Goal: Navigation & Orientation: Find specific page/section

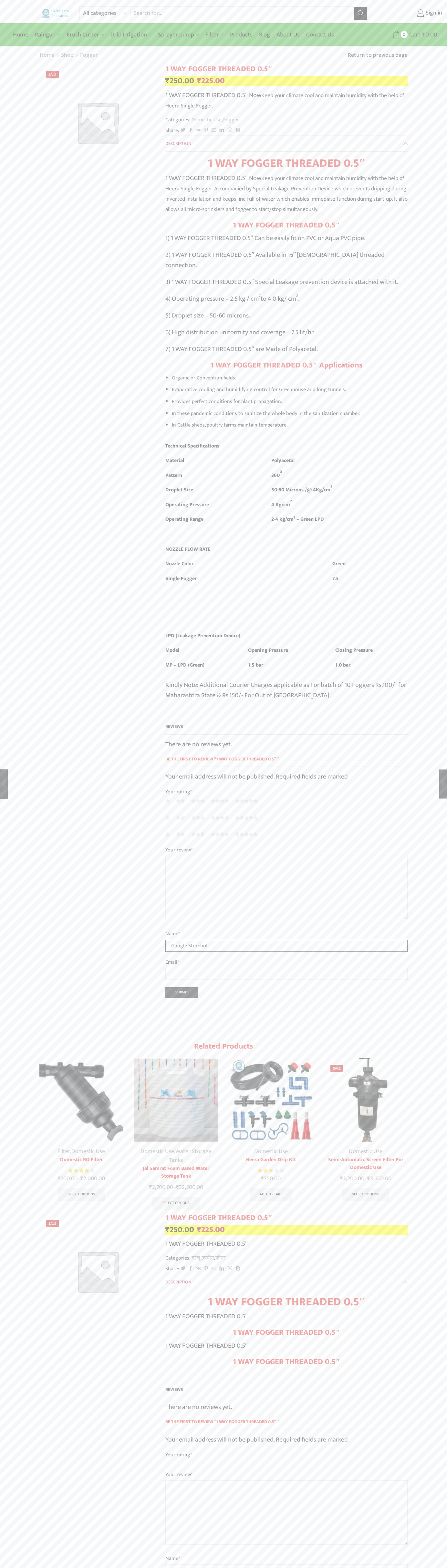
type input "Google Storebot"
click at [339, 26] on div "Home Raingun Heera Rain Gun (1.25″) Raingun (1.50″) Heera Rain Gun Complete Set…" at bounding box center [224, 35] width 437 height 19
click at [164, 1567] on html "All categories Accessories Air Release Valve Brush Cutter Domestic Use Drip Irr…" at bounding box center [224, 1244] width 447 height 2489
click at [13, 1213] on div "All categories Accessories Air Release Valve Brush Cutter Domestic Use Drip Irr…" at bounding box center [224, 1239] width 447 height 2478
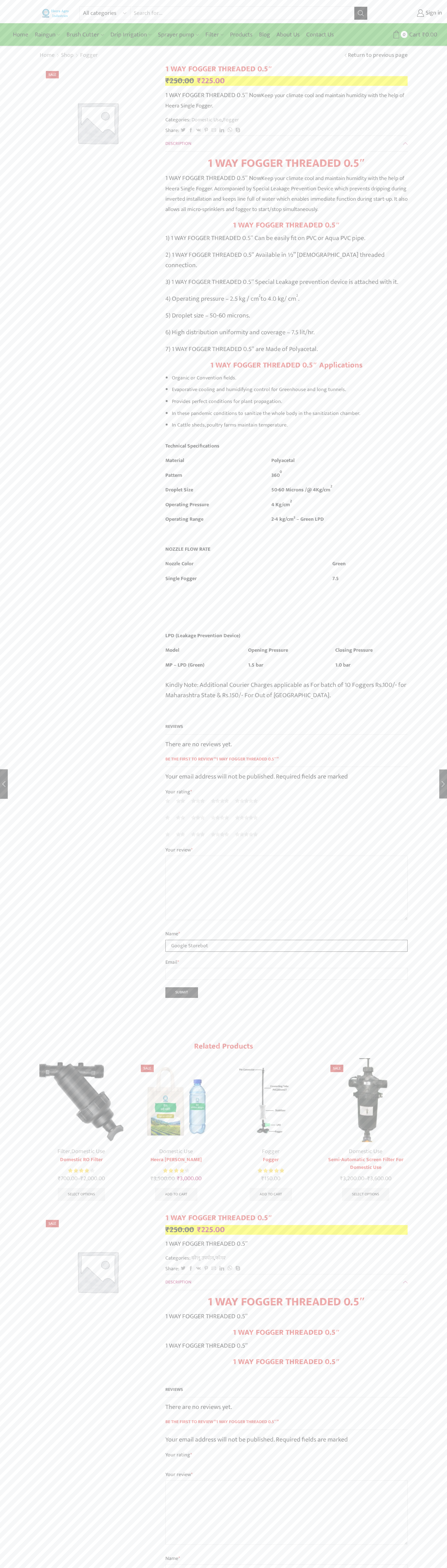
type input "Google Storebot"
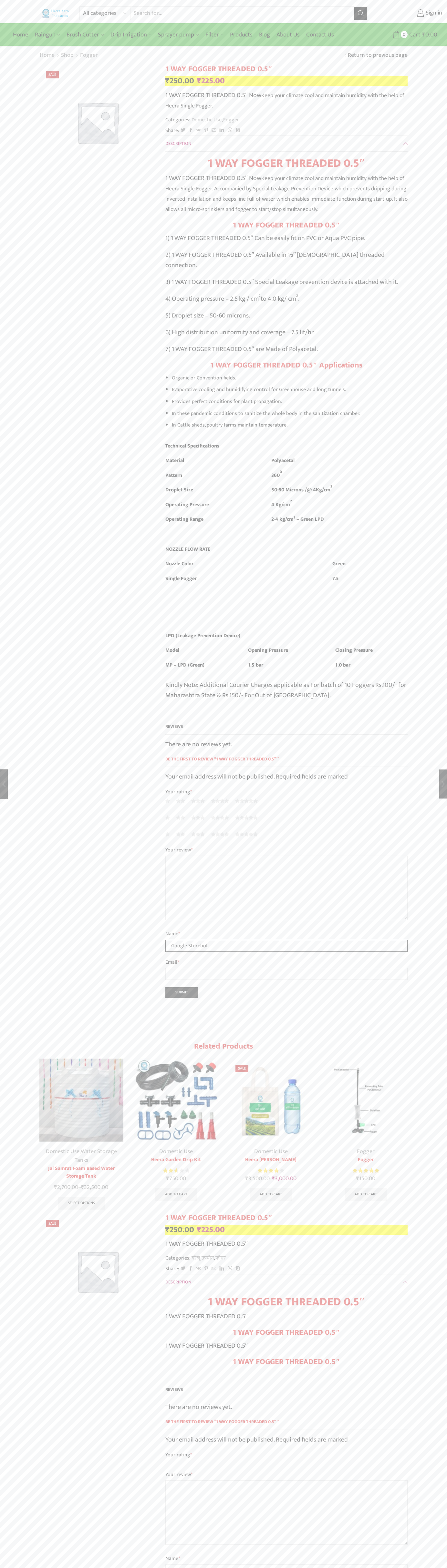
type input "Google Storebot"
click at [410, 13] on link "Sign in" at bounding box center [409, 13] width 65 height 12
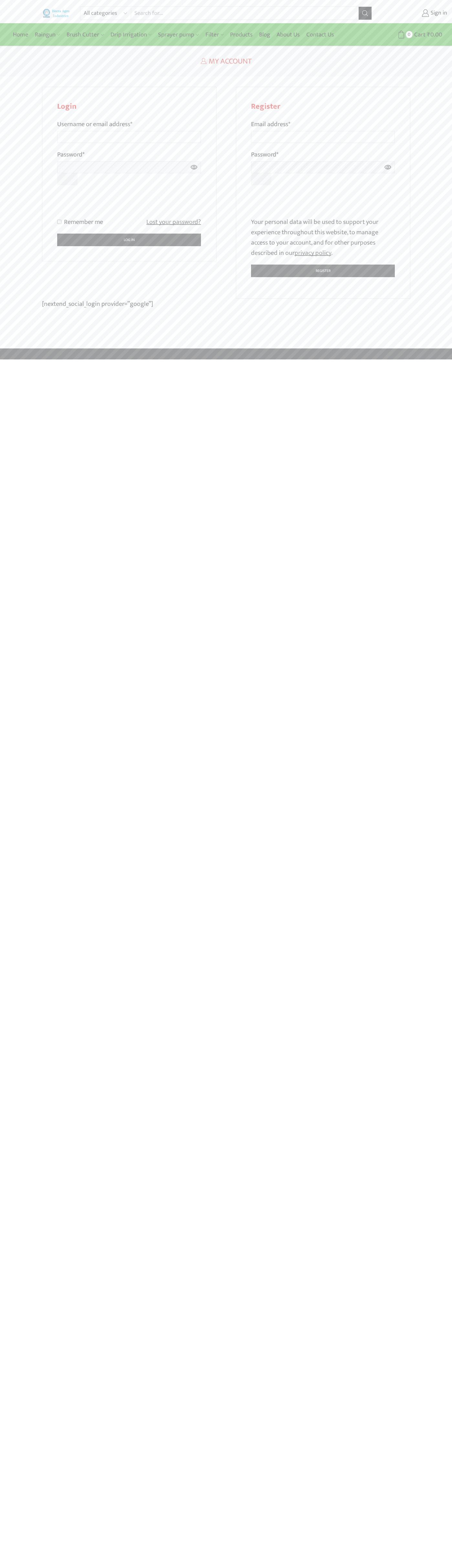
click at [200, 192] on div at bounding box center [129, 204] width 144 height 25
click at [394, 192] on div at bounding box center [323, 204] width 144 height 25
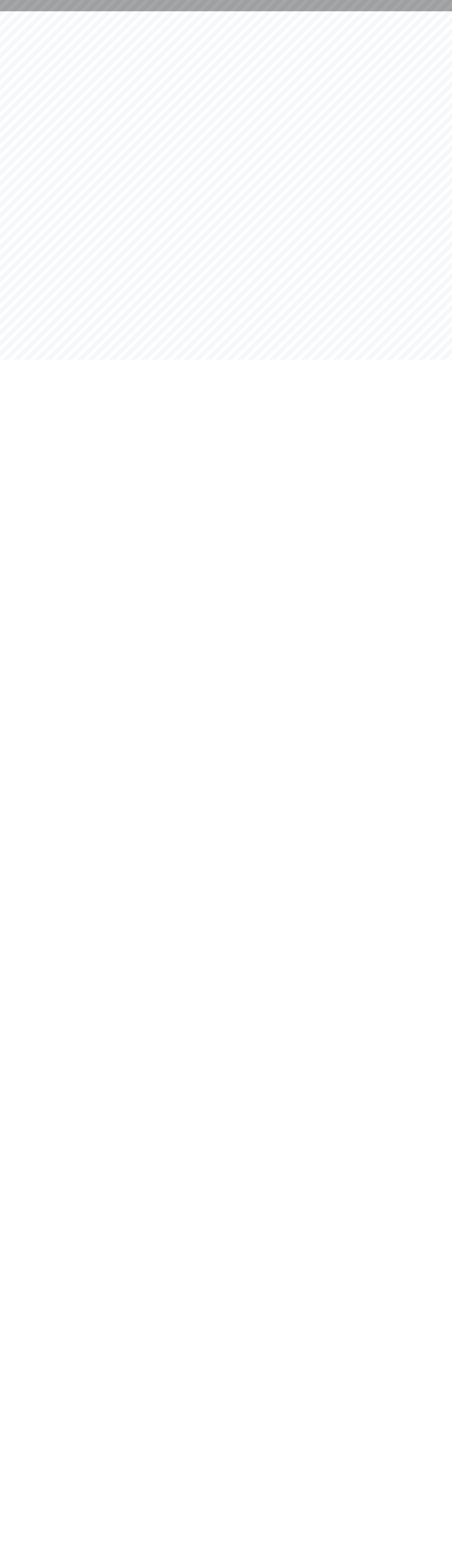
click at [353, 12] on html at bounding box center [226, 5] width 452 height 12
click at [451, 12] on html at bounding box center [226, 5] width 452 height 12
click at [103, 12] on html at bounding box center [226, 5] width 452 height 12
click at [29, 12] on html at bounding box center [226, 5] width 452 height 12
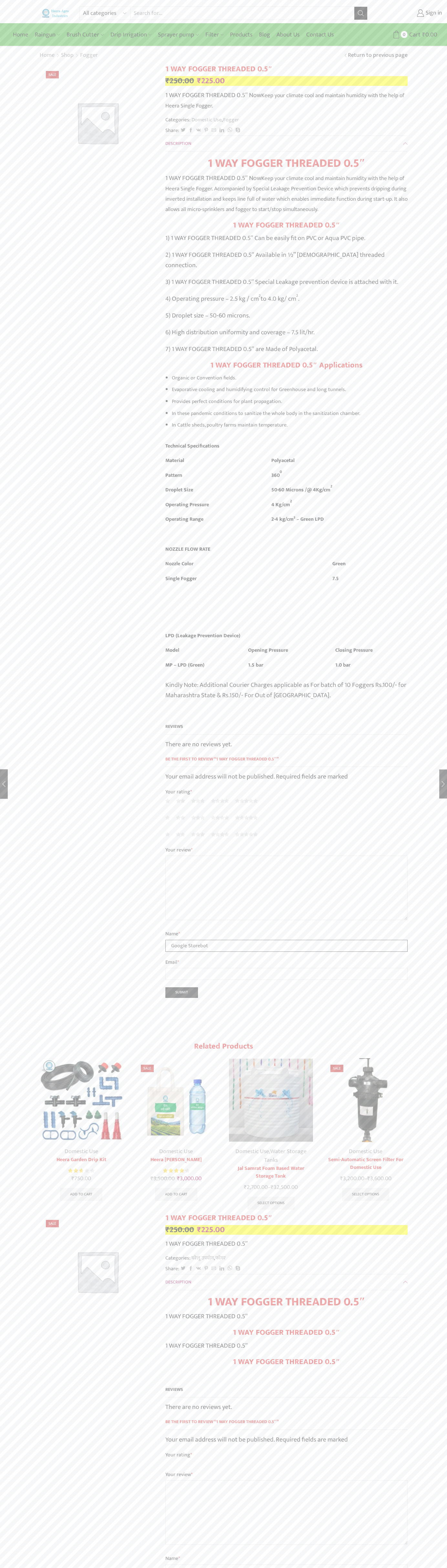
type input "Google Storebot"
click at [410, 13] on link "Sign in" at bounding box center [409, 13] width 65 height 12
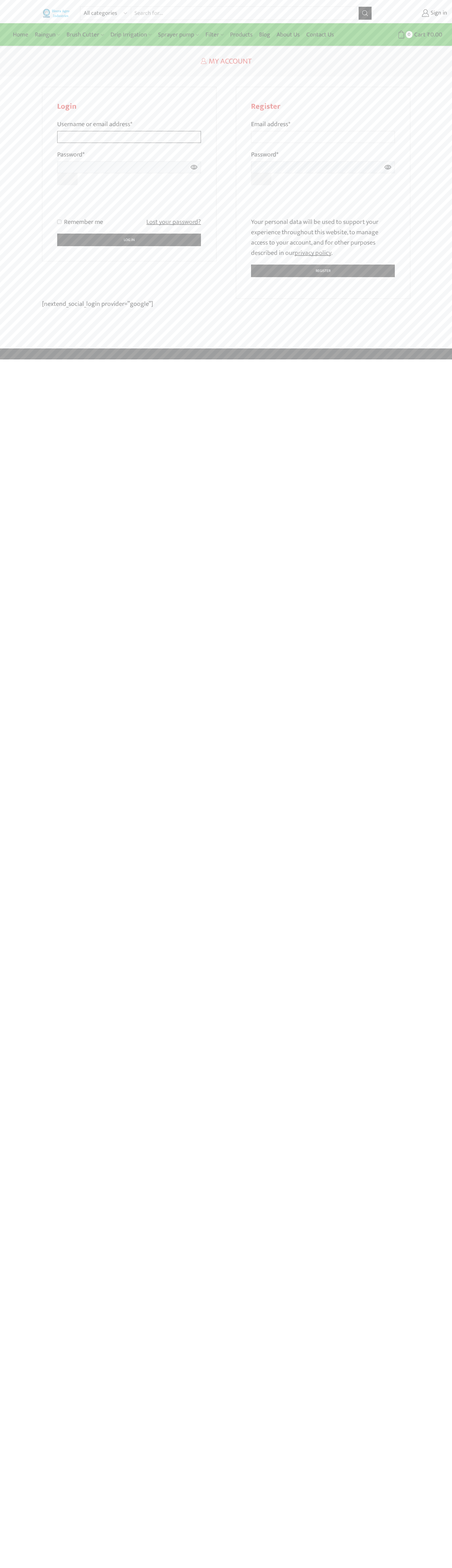
click at [129, 131] on input "Username or email address *" at bounding box center [129, 137] width 144 height 12
click at [323, 237] on p "Your personal data will be used to support your experience throughout this webs…" at bounding box center [323, 237] width 144 height 41
click at [336, 200] on div at bounding box center [226, 784] width 452 height 1568
